Goal: Find specific page/section: Find specific page/section

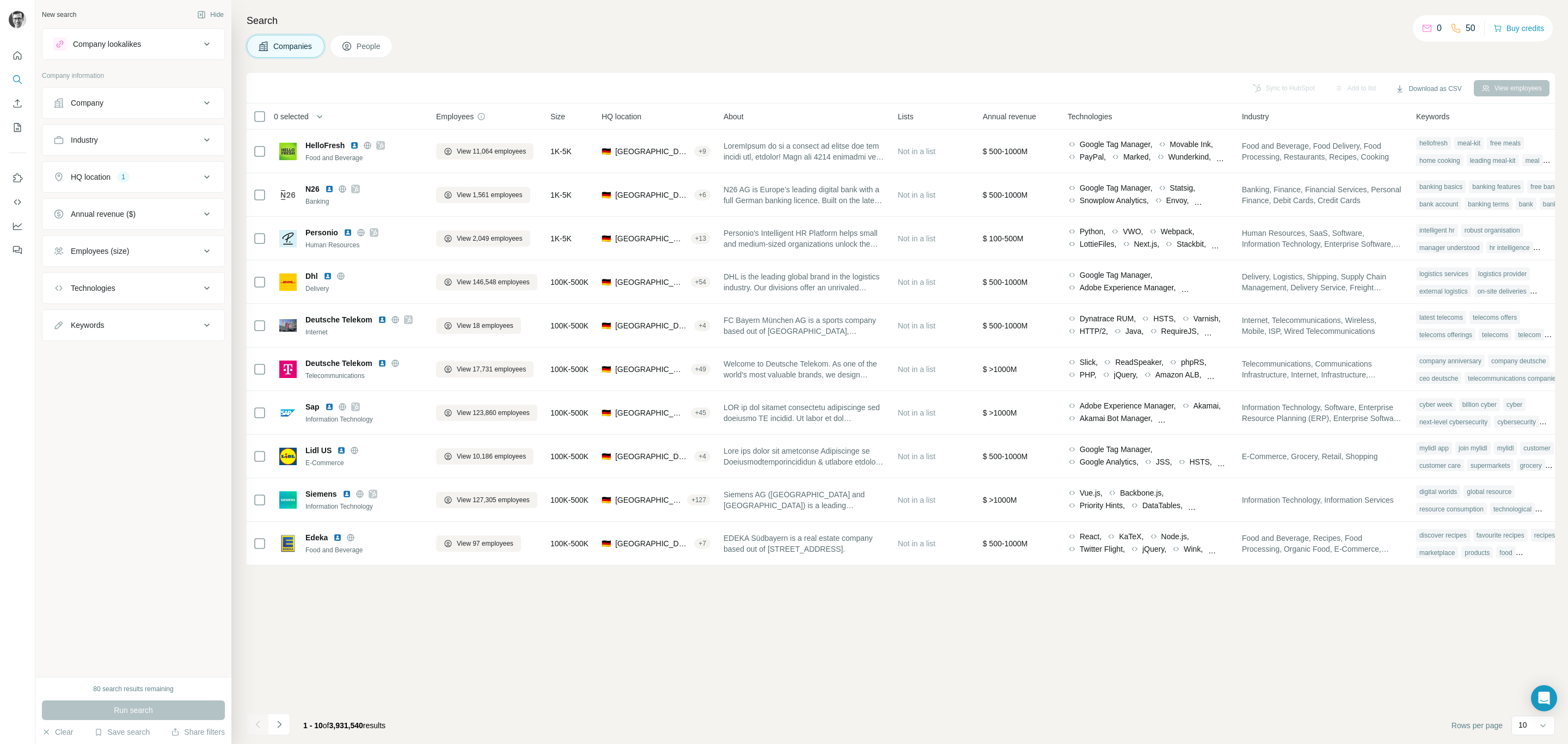
click at [375, 53] on button "People" at bounding box center [361, 46] width 64 height 23
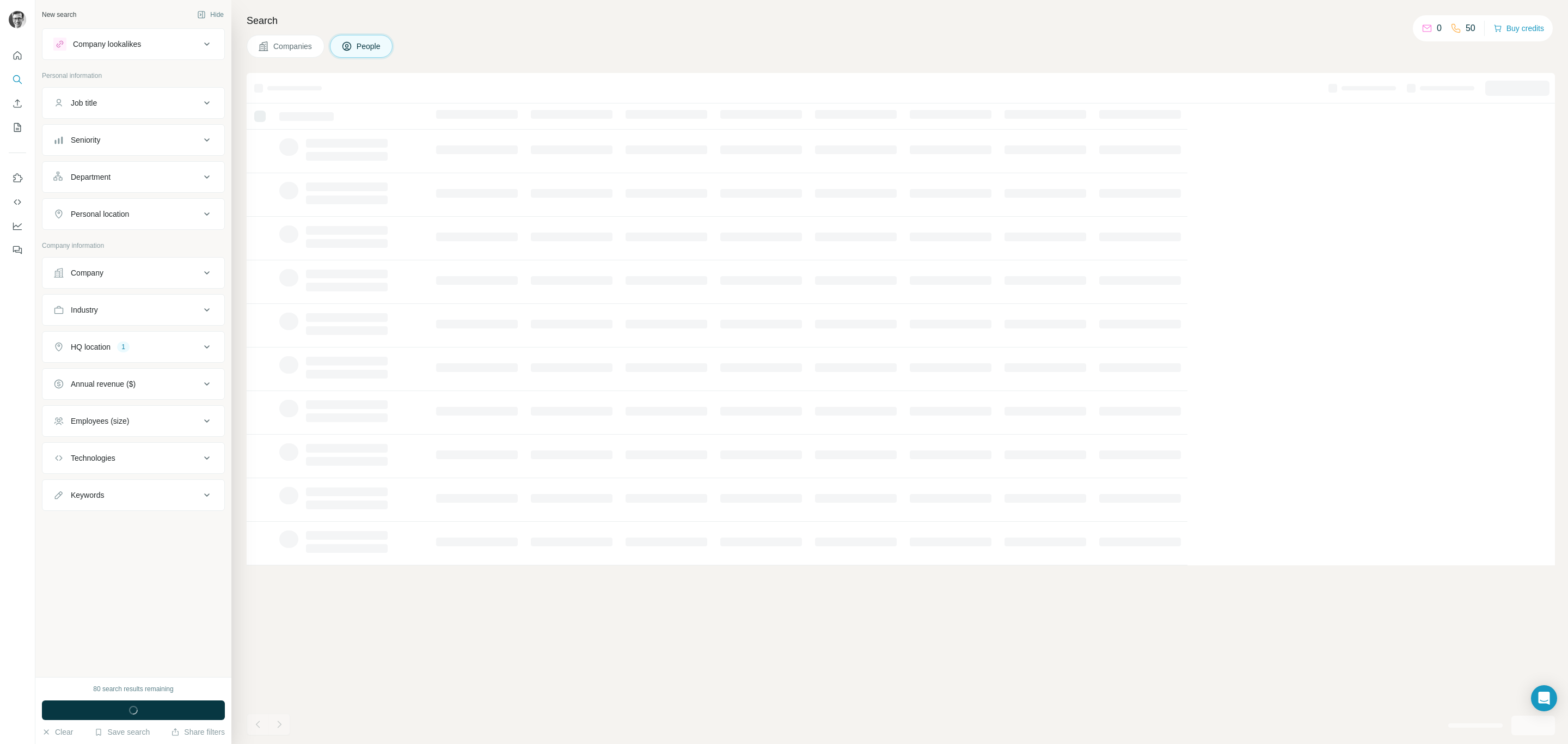
click at [200, 508] on button "Keywords" at bounding box center [134, 495] width 182 height 27
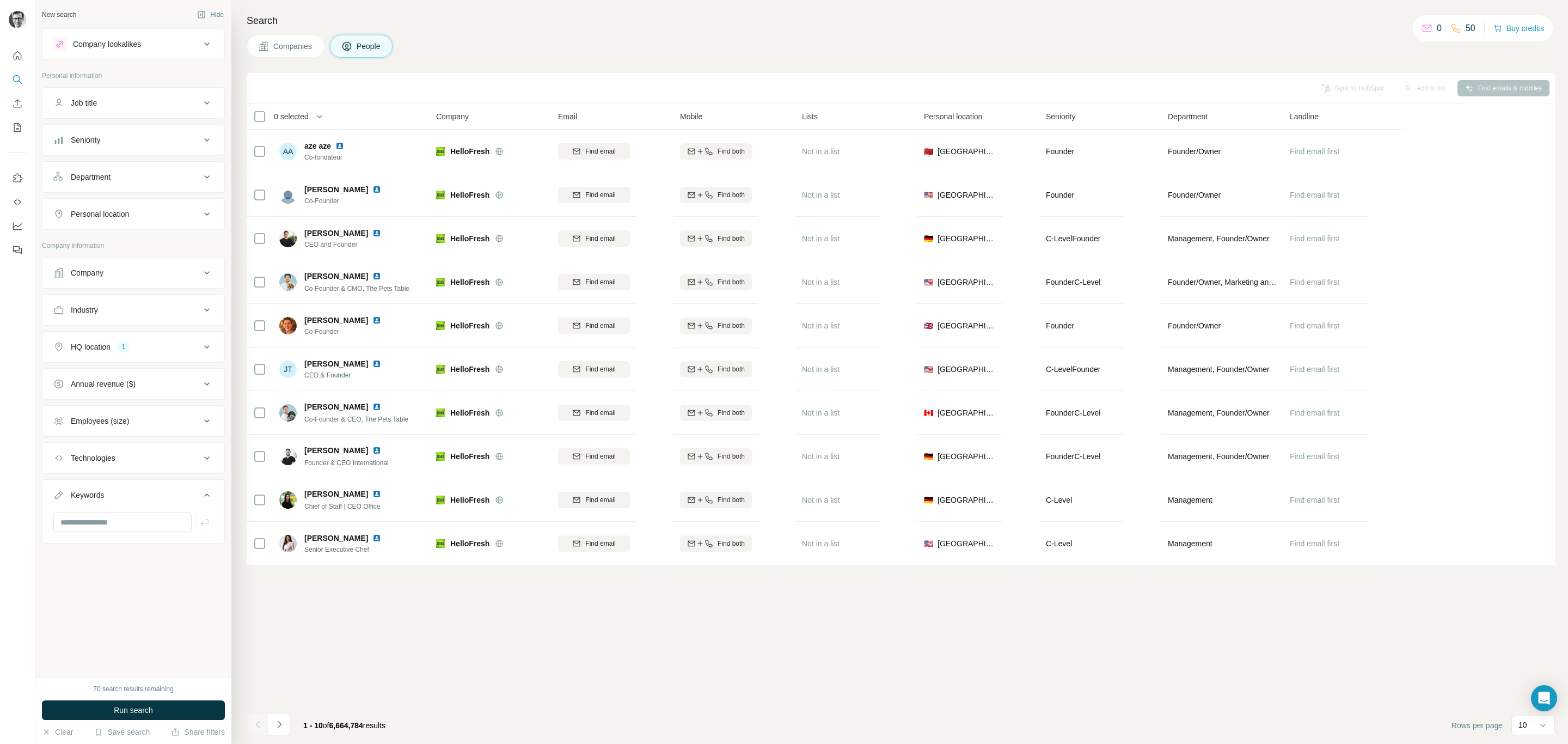
click at [192, 463] on div "Technologies" at bounding box center [126, 457] width 147 height 10
click at [176, 486] on input "text" at bounding box center [133, 485] width 160 height 20
type input "*****"
click at [191, 704] on icon at bounding box center [197, 711] width 13 height 13
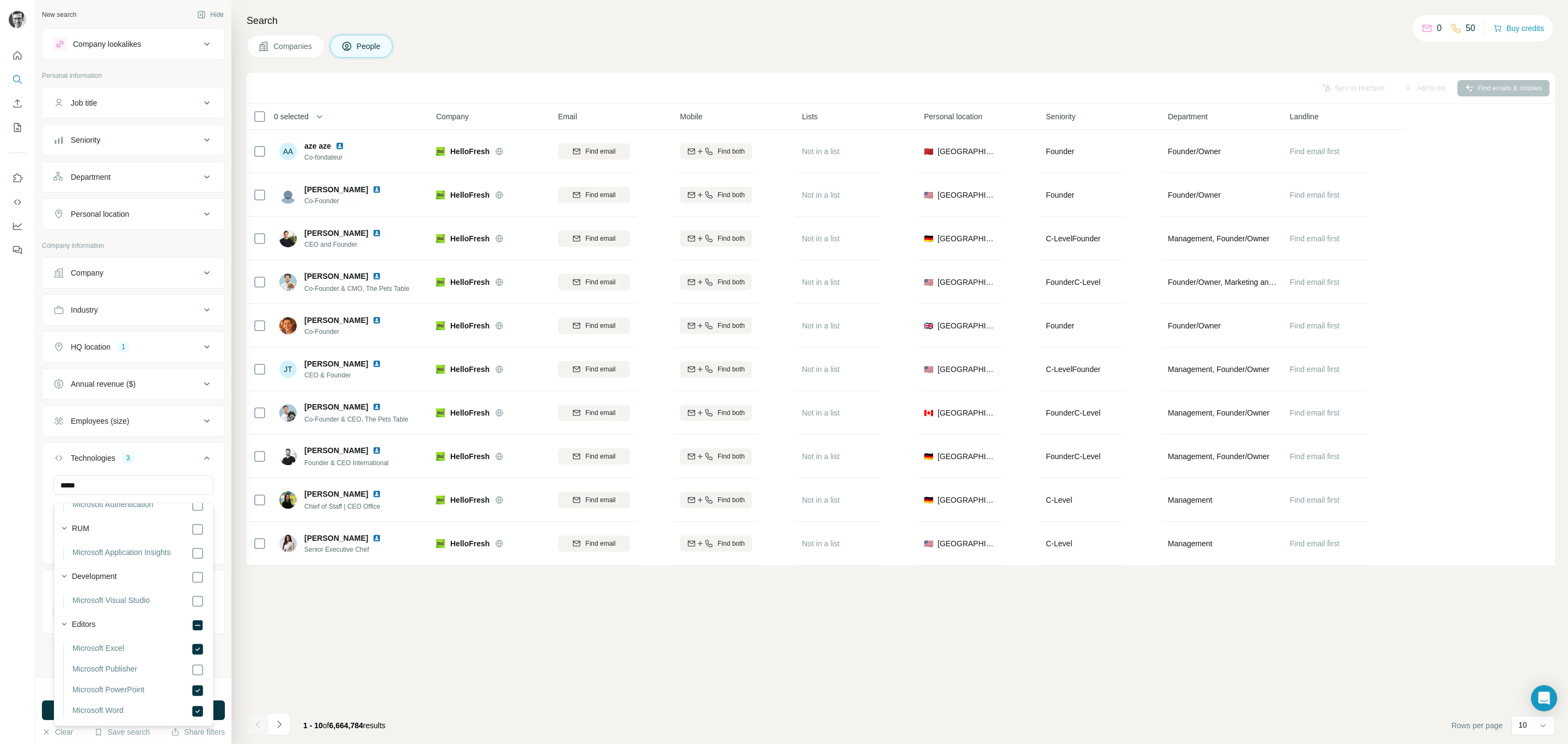
click at [185, 677] on li "Microsoft Publisher" at bounding box center [134, 674] width 141 height 21
